Goal: Information Seeking & Learning: Learn about a topic

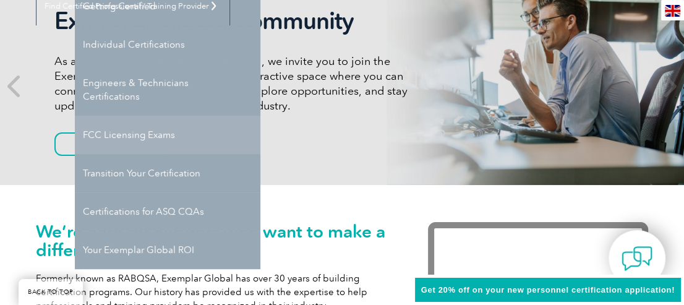
scroll to position [185, 0]
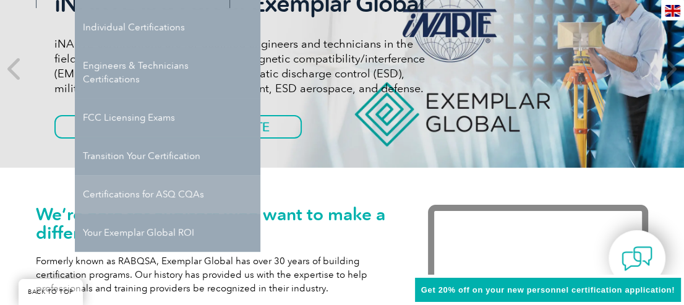
click at [176, 195] on link "Certifications for ASQ CQAs" at bounding box center [168, 194] width 186 height 38
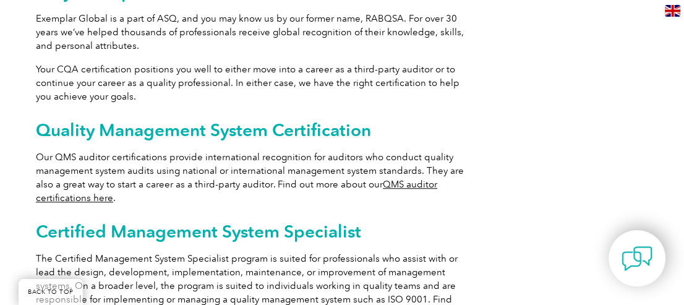
scroll to position [729, 0]
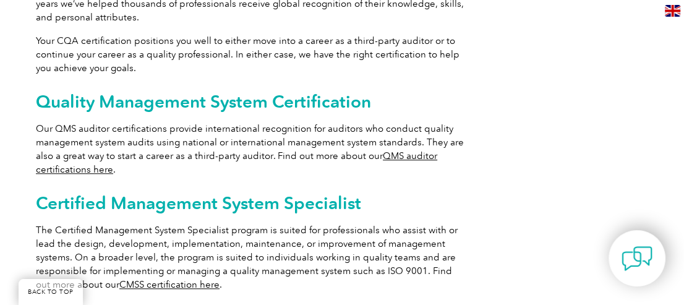
click at [413, 155] on link "QMS auditor certifications here" at bounding box center [237, 162] width 402 height 25
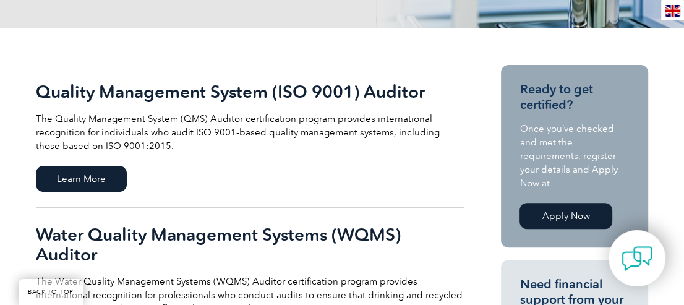
scroll to position [309, 0]
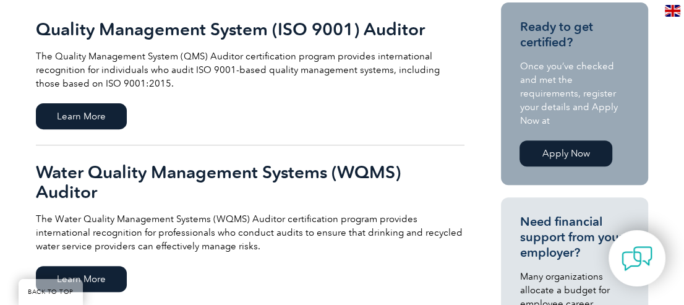
click at [59, 101] on link "Quality Management System (ISO 9001) Auditor The Quality Management System (QMS…" at bounding box center [250, 73] width 429 height 143
click at [84, 114] on span "Learn More" at bounding box center [81, 116] width 91 height 26
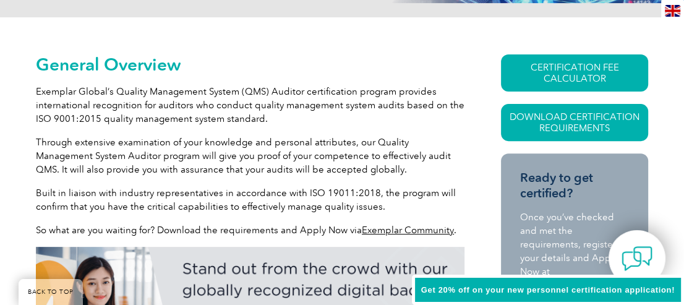
scroll to position [296, 0]
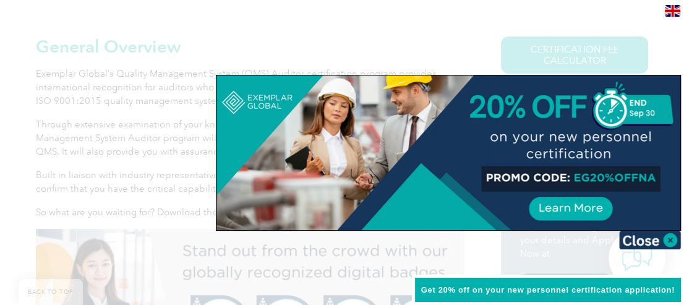
click at [233, 45] on div at bounding box center [342, 152] width 684 height 305
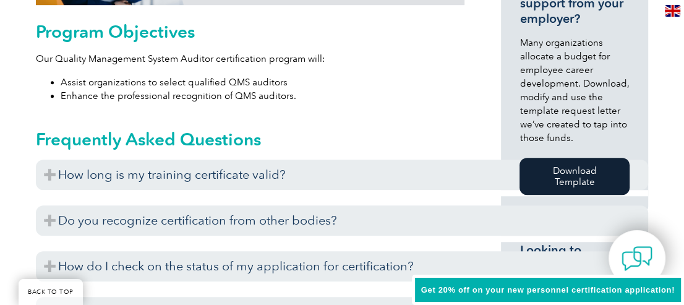
scroll to position [667, 0]
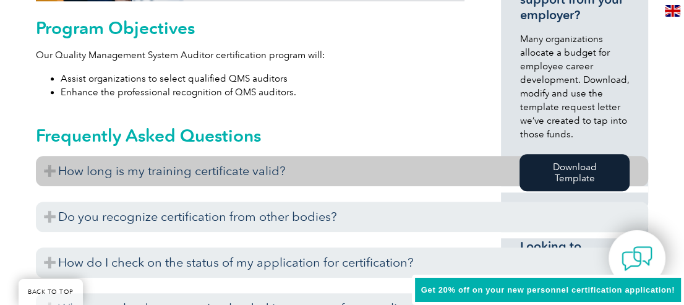
click at [252, 172] on h3 "How long is my training certificate valid?" at bounding box center [342, 171] width 613 height 30
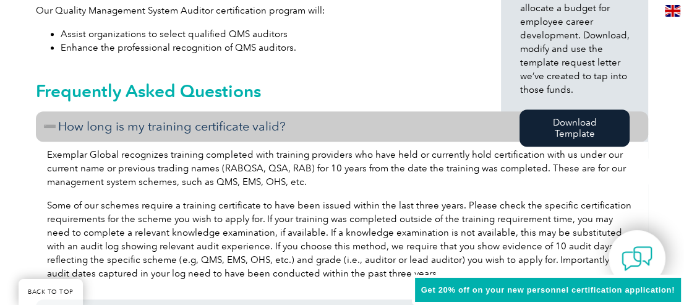
scroll to position [729, 0]
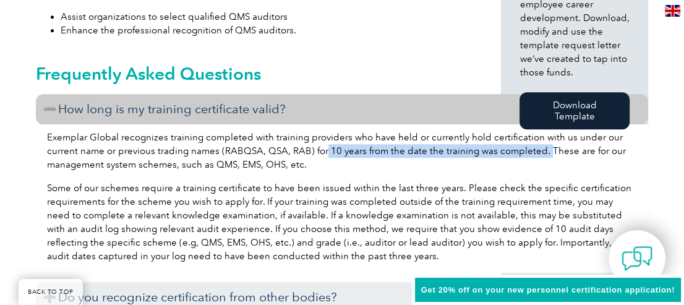
drag, startPoint x: 322, startPoint y: 150, endPoint x: 542, endPoint y: 152, distance: 219.7
click at [542, 152] on p "Exemplar Global recognizes training completed with training providers who have …" at bounding box center [342, 151] width 590 height 41
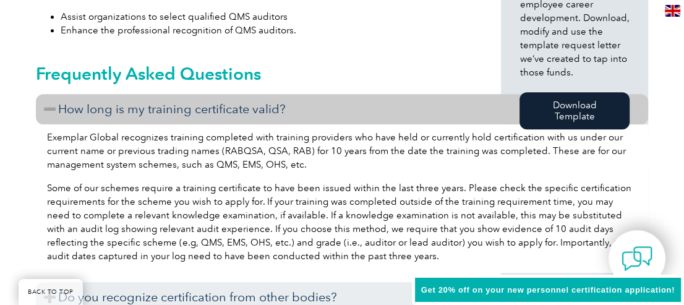
drag, startPoint x: 94, startPoint y: 165, endPoint x: 105, endPoint y: 165, distance: 11.1
click at [95, 165] on p "Exemplar Global recognizes training completed with training providers who have …" at bounding box center [342, 151] width 590 height 41
click at [168, 165] on p "Exemplar Global recognizes training completed with training providers who have …" at bounding box center [342, 151] width 590 height 41
drag, startPoint x: 184, startPoint y: 163, endPoint x: 301, endPoint y: 164, distance: 117.6
click at [301, 164] on p "Exemplar Global recognizes training completed with training providers who have …" at bounding box center [342, 151] width 590 height 41
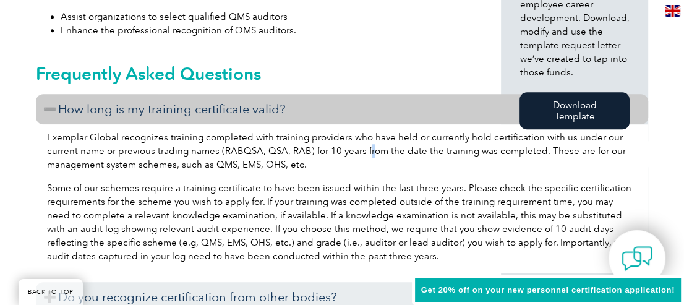
drag, startPoint x: 301, startPoint y: 164, endPoint x: 367, endPoint y: 157, distance: 65.9
click at [367, 157] on p "Exemplar Global recognizes training completed with training providers who have …" at bounding box center [342, 151] width 590 height 41
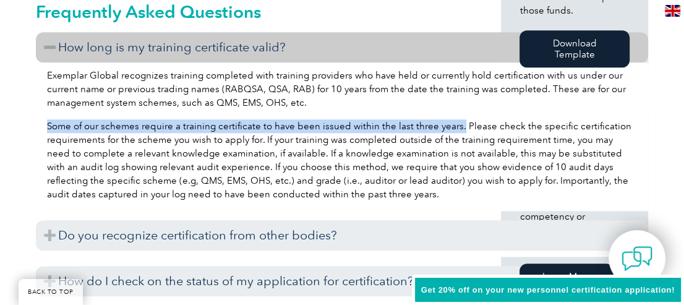
drag, startPoint x: 455, startPoint y: 125, endPoint x: 41, endPoint y: 128, distance: 413.4
click at [41, 128] on div "Exemplar Global recognizes training completed with training providers who have …" at bounding box center [342, 136] width 613 height 149
click at [374, 127] on p "Some of our schemes require a training certificate to have been issued within t…" at bounding box center [342, 160] width 590 height 82
click at [441, 124] on p "Some of our schemes require a training certificate to have been issued within t…" at bounding box center [342, 160] width 590 height 82
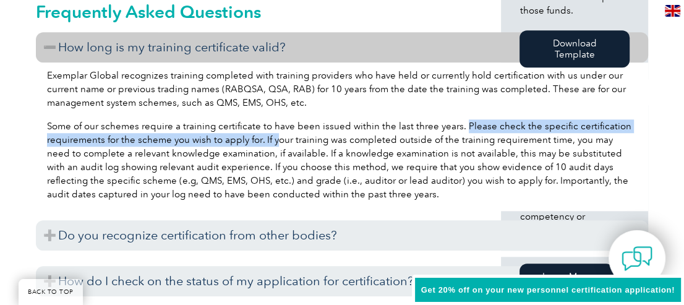
drag, startPoint x: 459, startPoint y: 125, endPoint x: 274, endPoint y: 140, distance: 186.2
click at [274, 140] on p "Some of our schemes require a training certificate to have been issued within t…" at bounding box center [342, 160] width 590 height 82
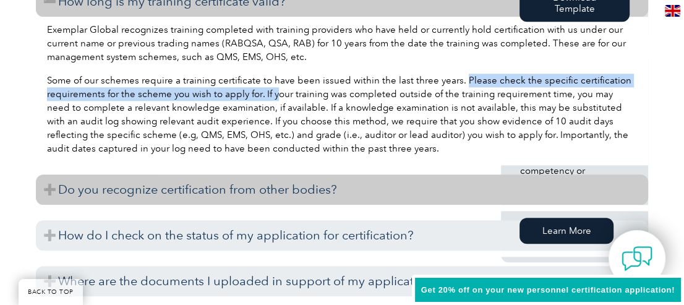
scroll to position [853, 0]
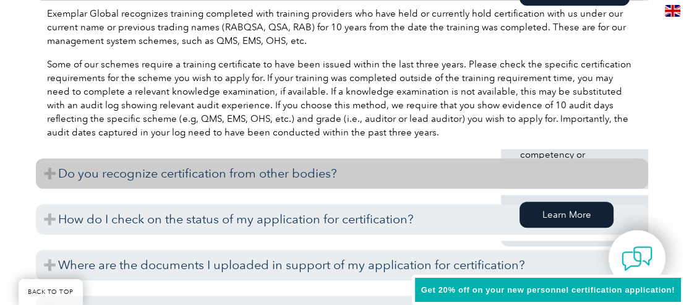
click at [223, 173] on h3 "Do you recognize certification from other bodies?" at bounding box center [342, 173] width 613 height 30
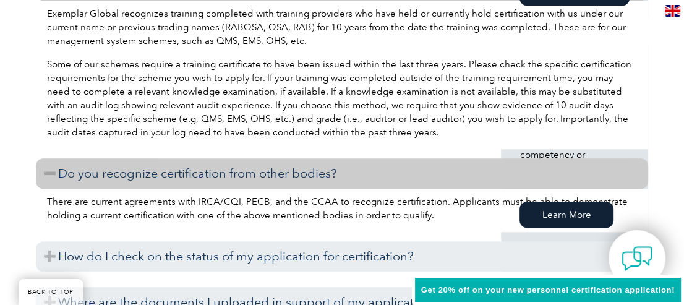
scroll to position [915, 0]
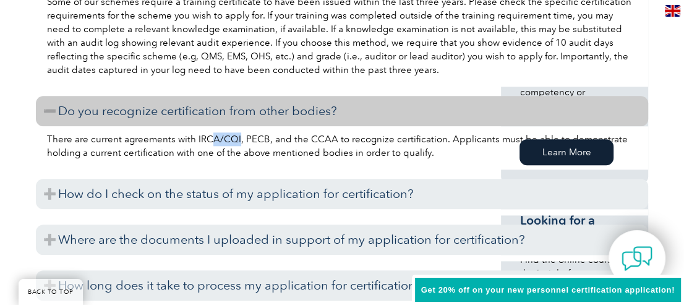
drag, startPoint x: 235, startPoint y: 140, endPoint x: 208, endPoint y: 139, distance: 26.6
click at [208, 139] on p "There are current agreements with IRCA/CQI, PECB, and the CCAA to recognize cer…" at bounding box center [342, 145] width 590 height 27
drag, startPoint x: 208, startPoint y: 139, endPoint x: 299, endPoint y: 142, distance: 91.0
click at [299, 142] on p "There are current agreements with IRCA/CQI, PECB, and the CCAA to recognize cer…" at bounding box center [342, 145] width 590 height 27
drag, startPoint x: 299, startPoint y: 142, endPoint x: 433, endPoint y: 139, distance: 134.3
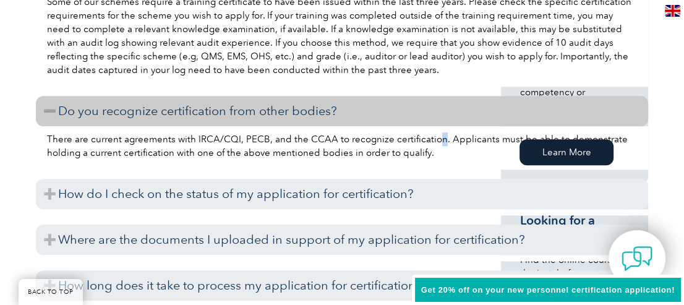
click at [433, 139] on p "There are current agreements with IRCA/CQI, PECB, and the CCAA to recognize cer…" at bounding box center [342, 145] width 590 height 27
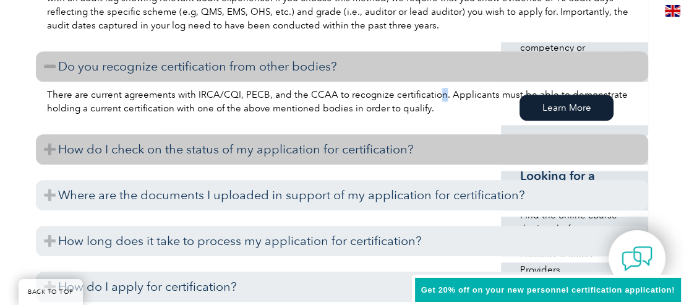
scroll to position [977, 0]
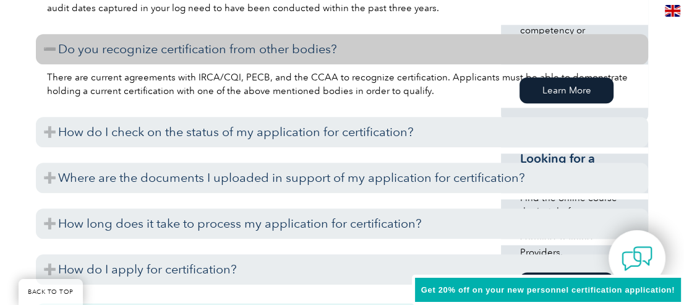
click at [494, 95] on p "There are current agreements with IRCA/CQI, PECB, and the CCAA to recognize cer…" at bounding box center [342, 84] width 590 height 27
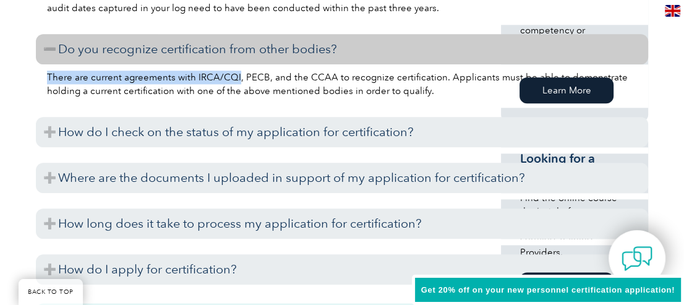
drag, startPoint x: 40, startPoint y: 78, endPoint x: 235, endPoint y: 81, distance: 195.6
click at [235, 81] on div "There are current agreements with IRCA/CQI, PECB, and the CCAA to recognize cer…" at bounding box center [342, 85] width 613 height 43
click at [192, 78] on p "There are current agreements with IRCA/CQI, PECB, and the CCAA to recognize cer…" at bounding box center [342, 84] width 590 height 27
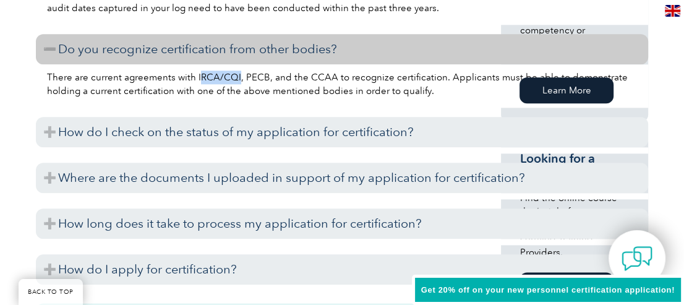
drag, startPoint x: 196, startPoint y: 75, endPoint x: 236, endPoint y: 75, distance: 40.8
click at [236, 75] on p "There are current agreements with IRCA/CQI, PECB, and the CCAA to recognize cer…" at bounding box center [342, 84] width 590 height 27
drag, startPoint x: 236, startPoint y: 75, endPoint x: 309, endPoint y: 85, distance: 73.8
click at [309, 85] on p "There are current agreements with IRCA/CQI, PECB, and the CCAA to recognize cer…" at bounding box center [342, 84] width 590 height 27
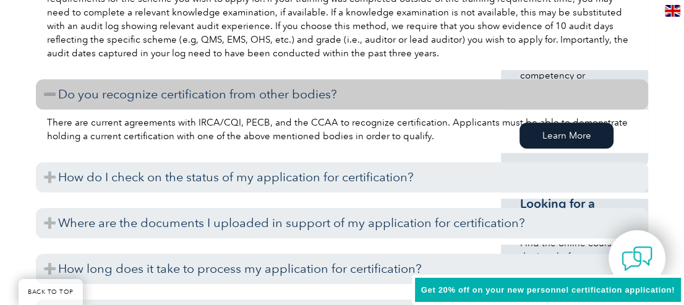
scroll to position [915, 0]
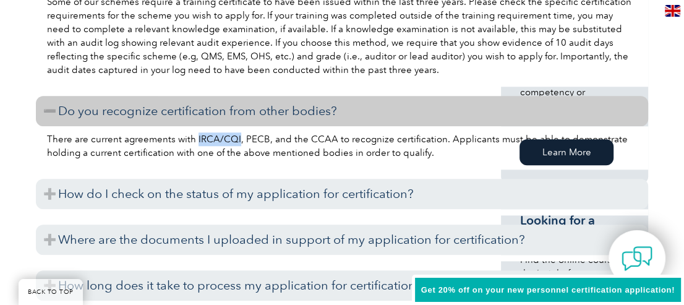
drag, startPoint x: 194, startPoint y: 139, endPoint x: 237, endPoint y: 138, distance: 42.7
click at [237, 138] on p "There are current agreements with IRCA/CQI, PECB, and the CCAA to recognize cer…" at bounding box center [342, 145] width 590 height 27
drag, startPoint x: 237, startPoint y: 138, endPoint x: 218, endPoint y: 138, distance: 18.6
copy p "IRCA/CQI"
click at [379, 148] on p "There are current agreements with IRCA/CQI, PECB, and the CCAA to recognize cer…" at bounding box center [342, 145] width 590 height 27
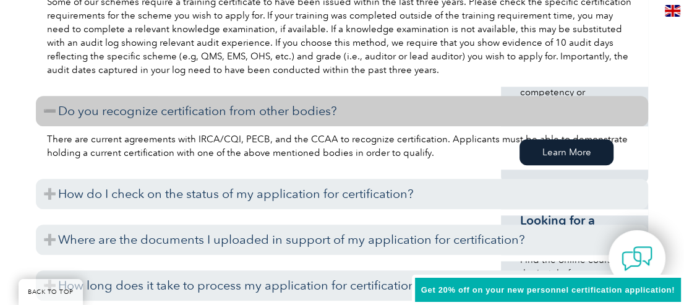
scroll to position [791, 0]
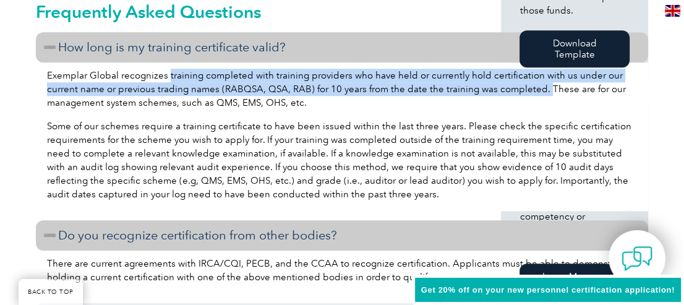
drag, startPoint x: 168, startPoint y: 77, endPoint x: 543, endPoint y: 89, distance: 375.2
click at [543, 89] on p "Exemplar Global recognizes training completed with training providers who have …" at bounding box center [342, 89] width 590 height 41
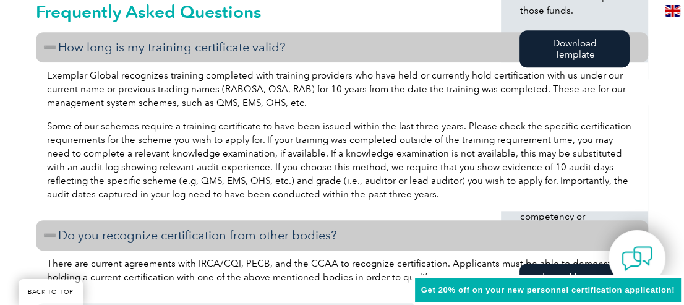
drag, startPoint x: 543, startPoint y: 89, endPoint x: 528, endPoint y: 107, distance: 23.3
click at [531, 106] on p "Exemplar Global recognizes training completed with training providers who have …" at bounding box center [342, 89] width 590 height 41
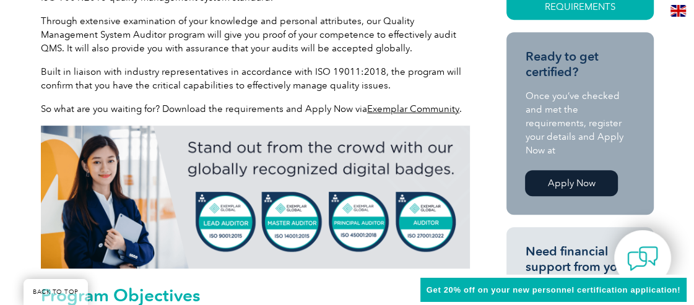
scroll to position [234, 0]
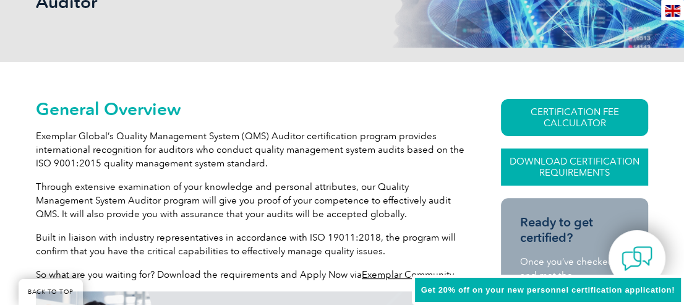
click at [561, 169] on link "Download Certification Requirements" at bounding box center [574, 167] width 147 height 37
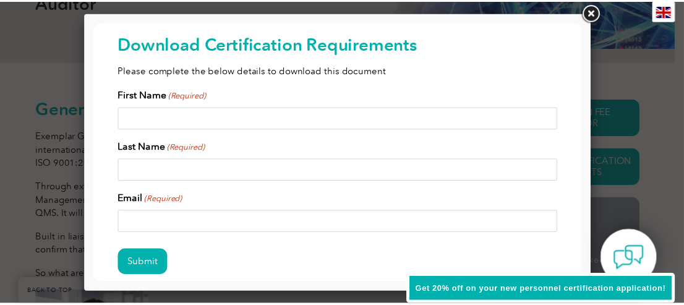
scroll to position [0, 0]
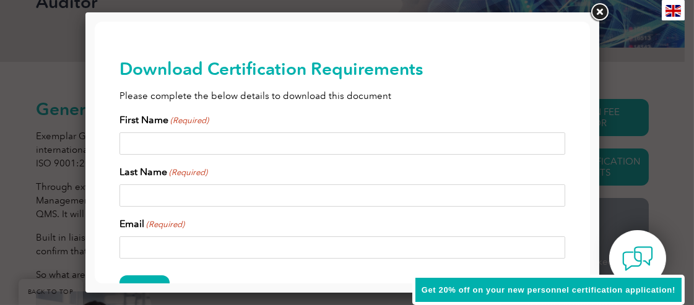
click at [596, 11] on link at bounding box center [599, 12] width 22 height 22
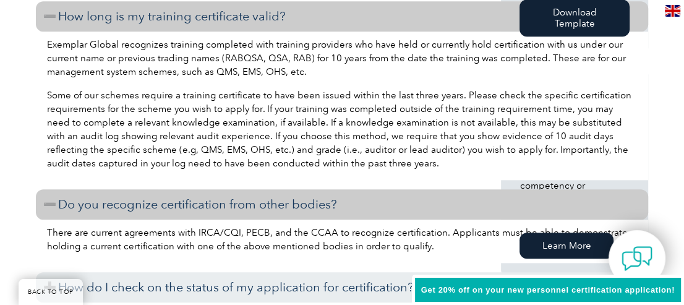
scroll to position [848, 0]
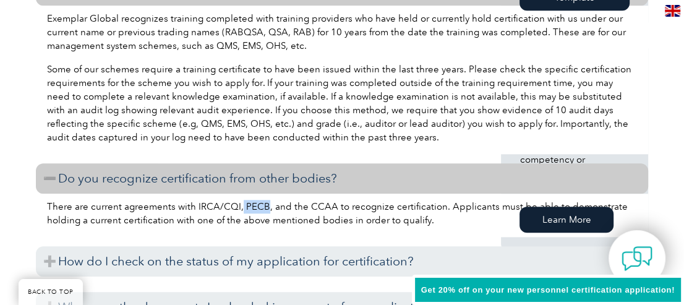
drag, startPoint x: 238, startPoint y: 207, endPoint x: 262, endPoint y: 206, distance: 24.2
click at [262, 206] on p "There are current agreements with IRCA/CQI, PECB, and the CCAA to recognize cer…" at bounding box center [342, 213] width 590 height 27
copy p "PECB"
